Goal: Information Seeking & Learning: Learn about a topic

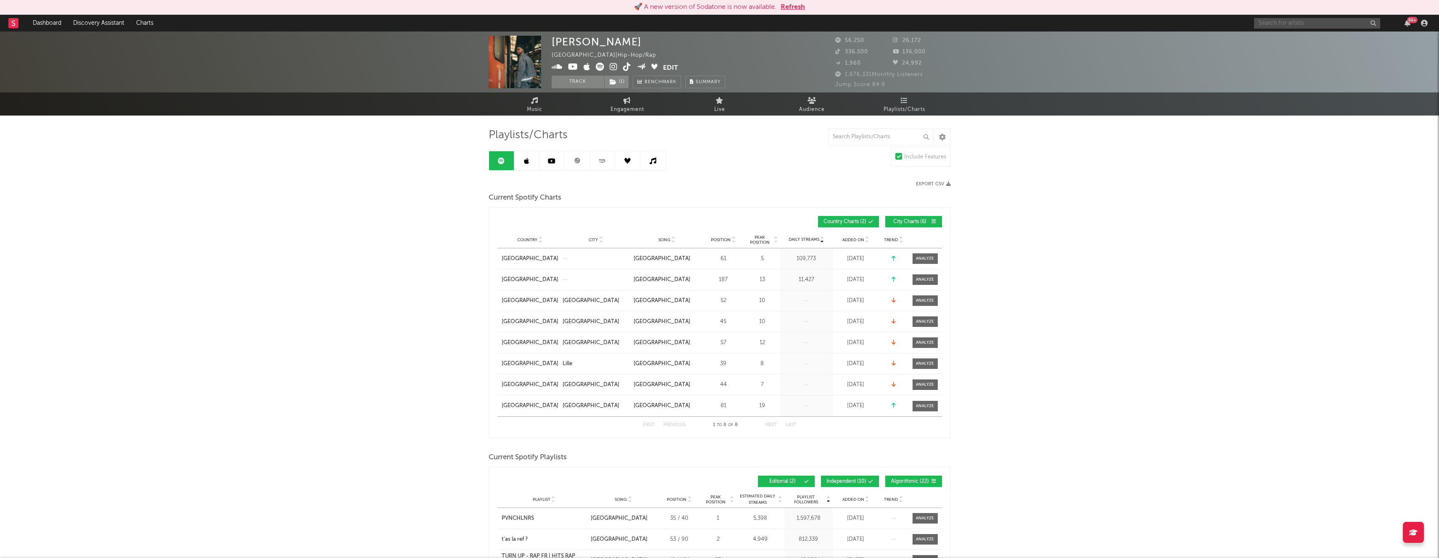
click at [1317, 22] on input "text" at bounding box center [1317, 23] width 126 height 11
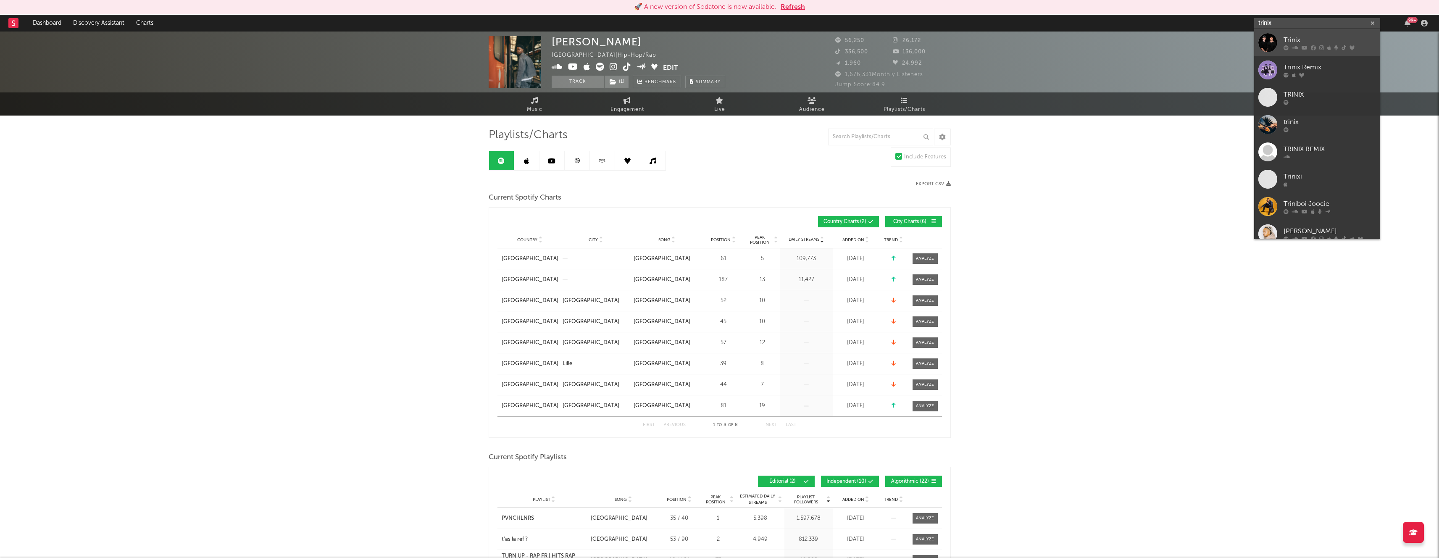
type input "trinix"
click at [1276, 39] on div at bounding box center [1268, 42] width 19 height 19
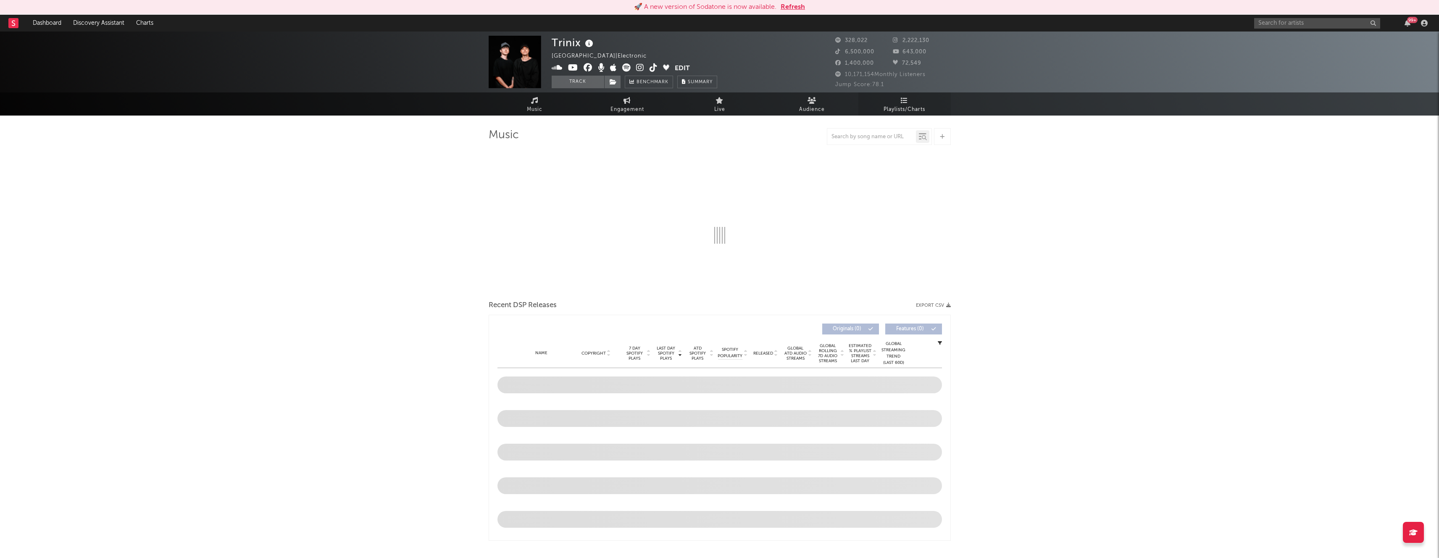
click at [904, 102] on icon at bounding box center [904, 100] width 7 height 7
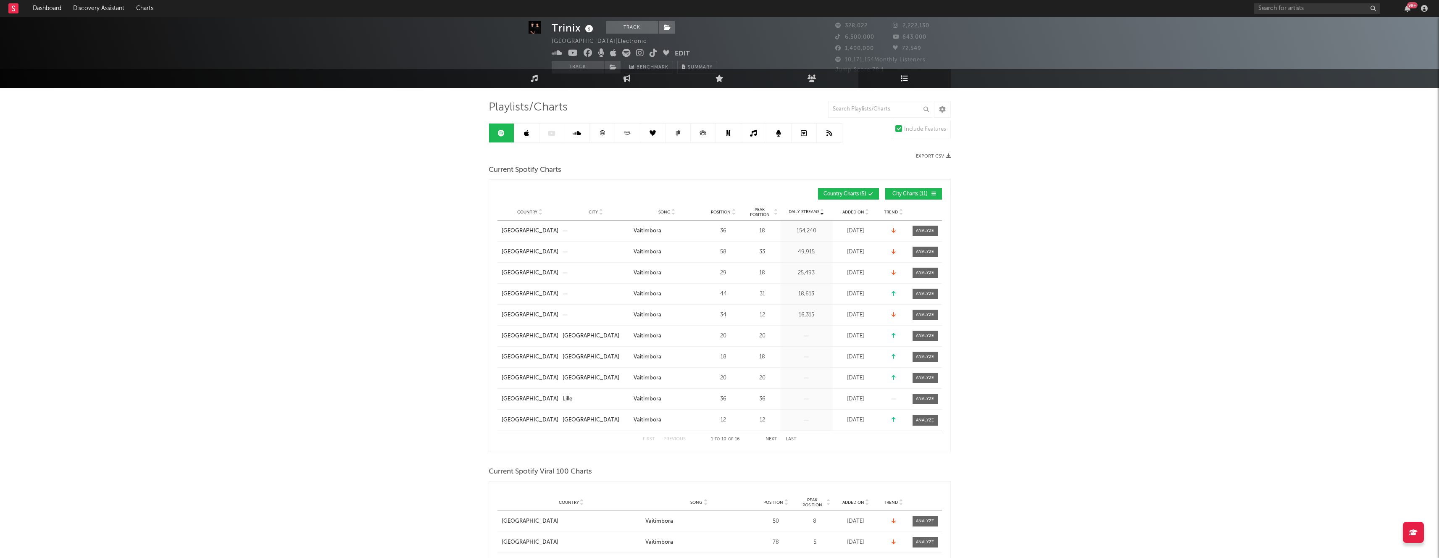
scroll to position [13, 0]
click at [858, 209] on span "Added On" at bounding box center [854, 211] width 22 height 5
